Goal: Task Accomplishment & Management: Complete application form

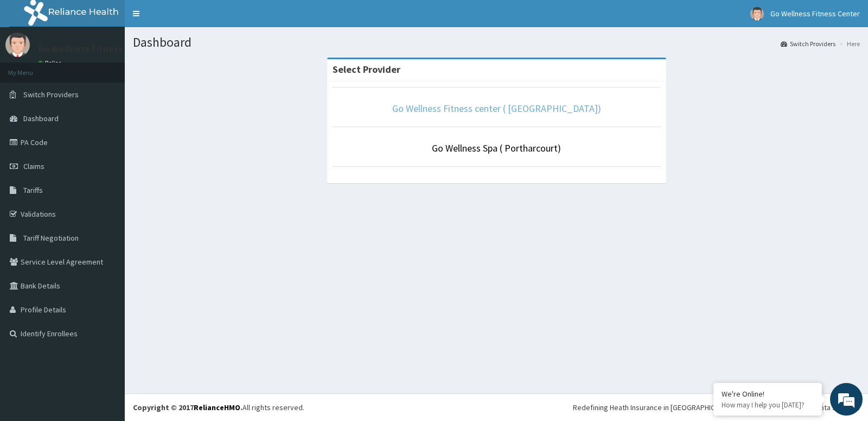
click at [449, 110] on link "Go Wellness Fitness center ( [GEOGRAPHIC_DATA])" at bounding box center [496, 108] width 209 height 12
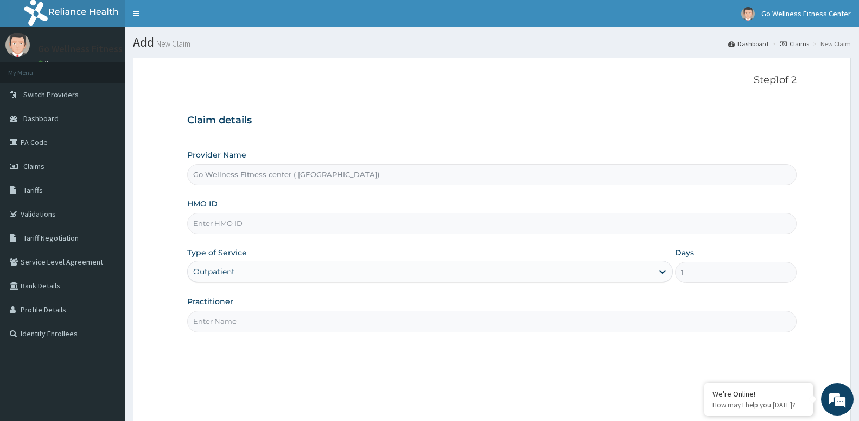
click at [196, 223] on input "HMO ID" at bounding box center [491, 223] width 609 height 21
type input "HDL/10005/A"
click at [211, 322] on input "Practitioner" at bounding box center [491, 320] width 609 height 21
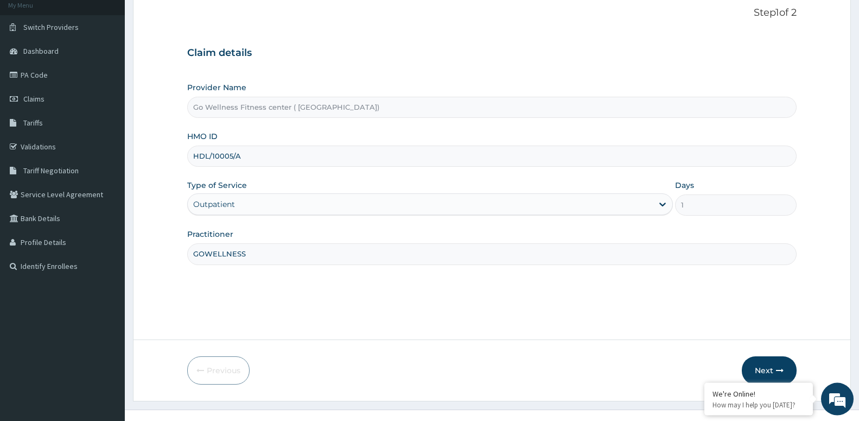
scroll to position [84, 0]
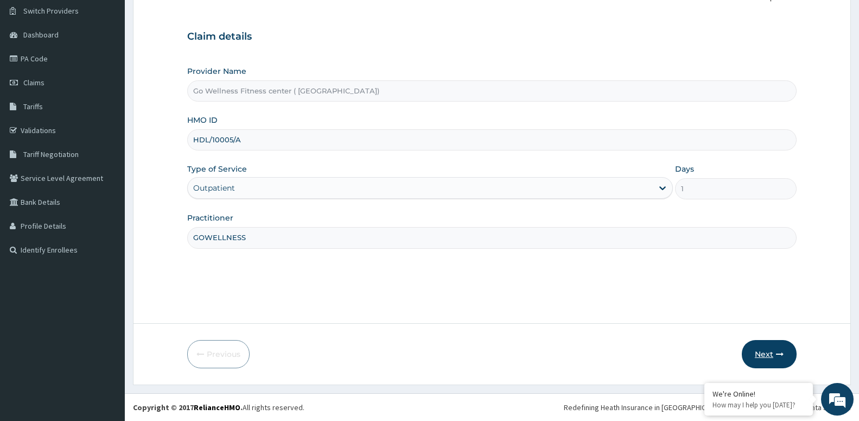
type input "GOWELLNESS"
click at [754, 353] on button "Next" at bounding box center [769, 354] width 55 height 28
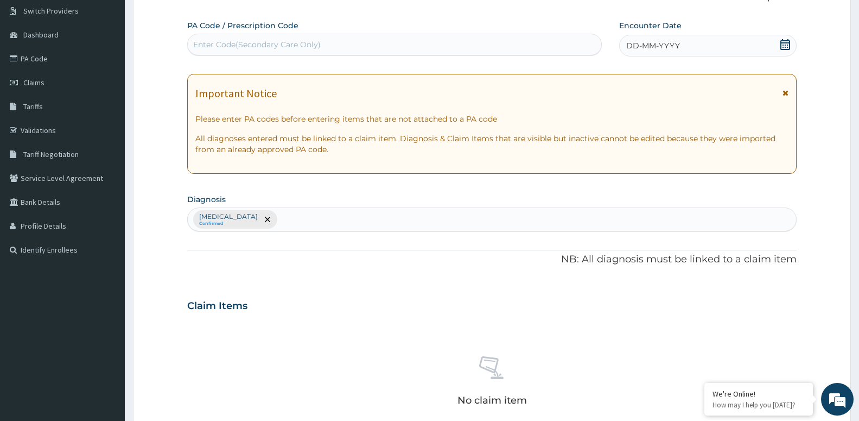
click at [206, 42] on div "Enter Code(Secondary Care Only)" at bounding box center [257, 44] width 128 height 11
type input "PA/AFBA2D"
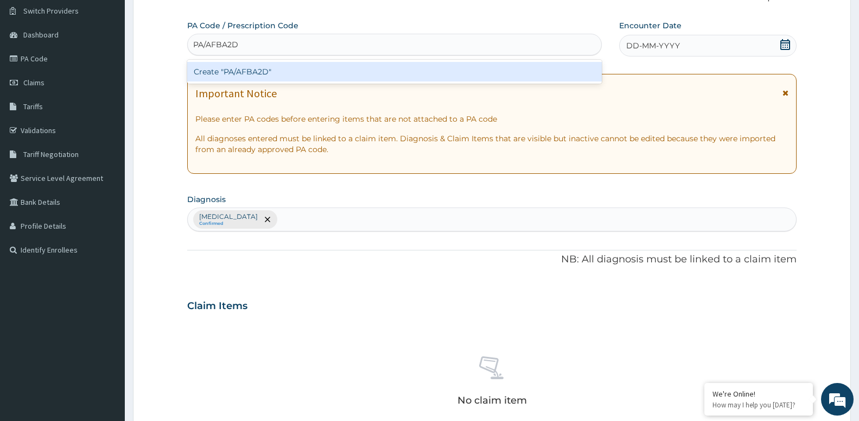
click at [212, 75] on div "Create "PA/AFBA2D"" at bounding box center [394, 72] width 415 height 20
